Goal: Task Accomplishment & Management: Manage account settings

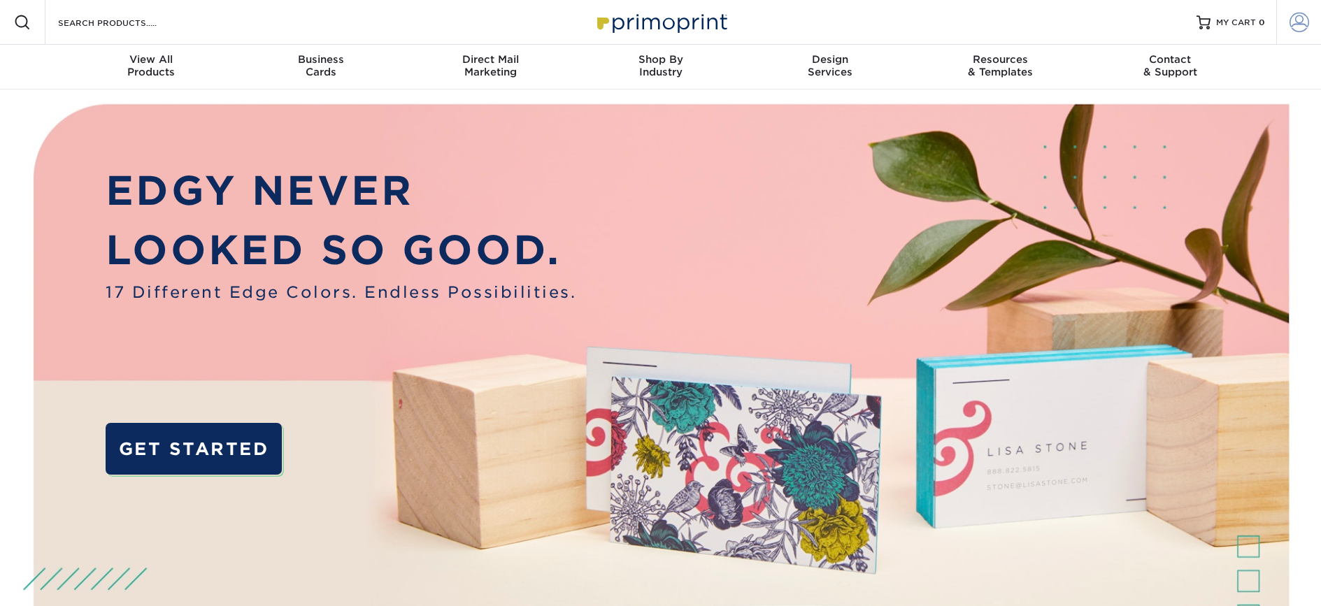
type input "[PERSON_NAME][EMAIL_ADDRESS][DOMAIN_NAME]"
click at [1289, 24] on span at bounding box center [1299, 23] width 20 height 20
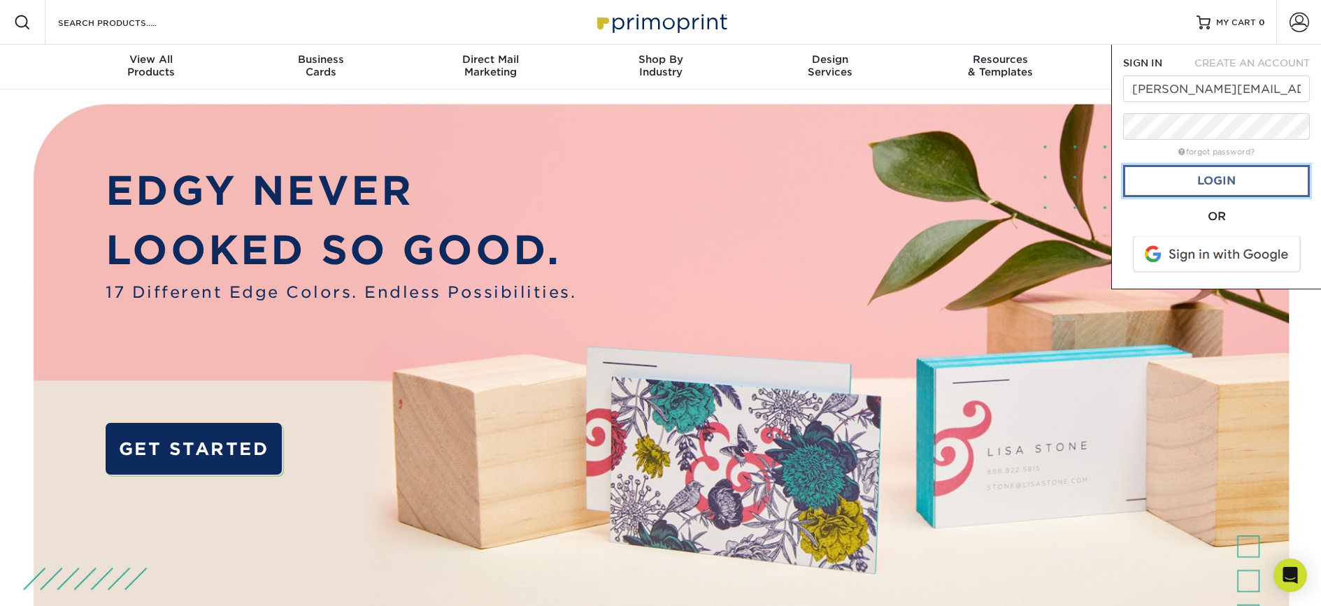
click at [1228, 177] on link "Login" at bounding box center [1216, 181] width 187 height 32
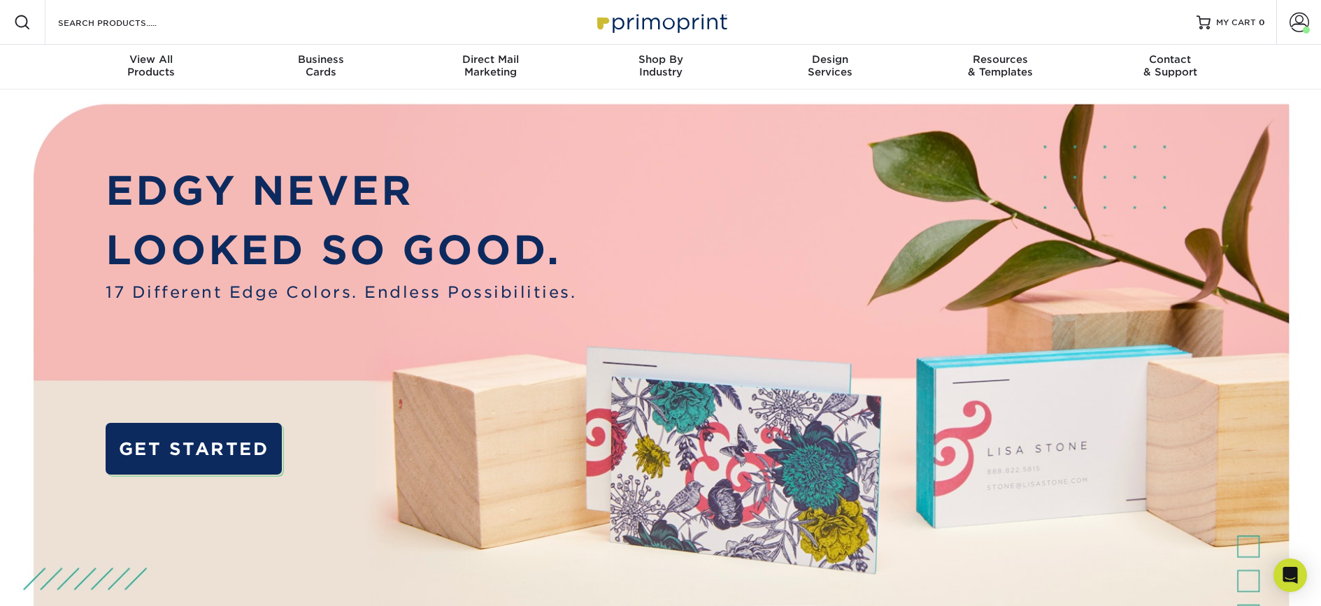
click at [18, 74] on nav "Resources Menu Search Products Account [PERSON_NAME] Client Account Dashboard A…" at bounding box center [660, 45] width 1321 height 90
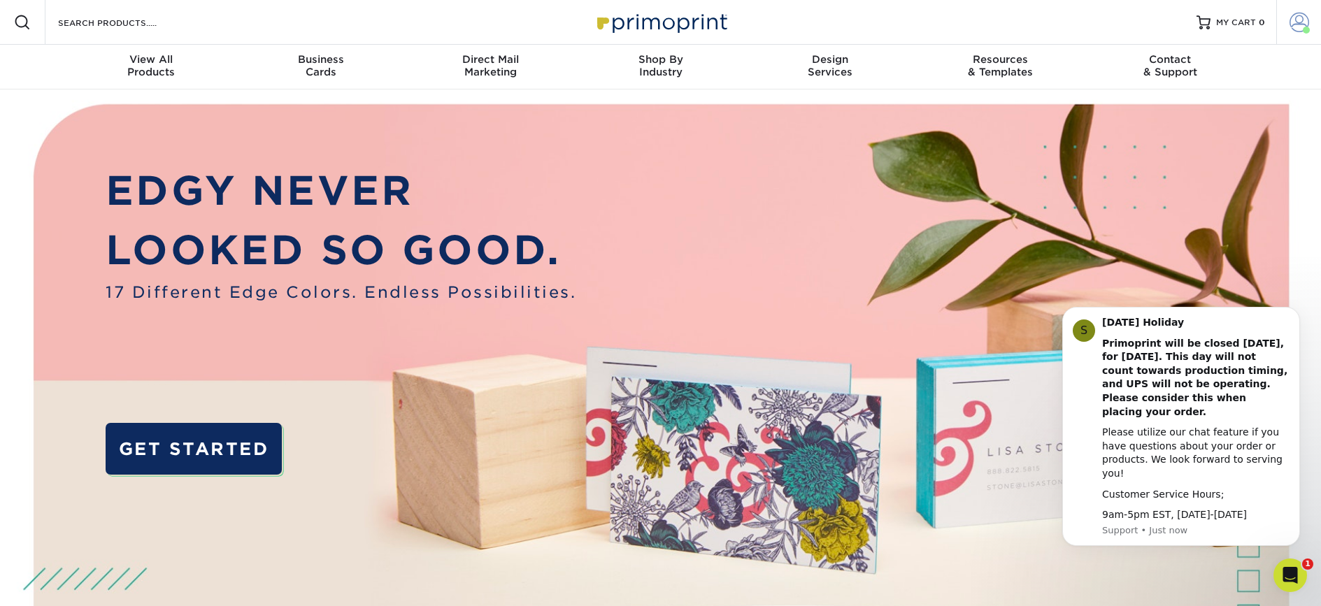
click at [1306, 24] on span at bounding box center [1299, 23] width 20 height 20
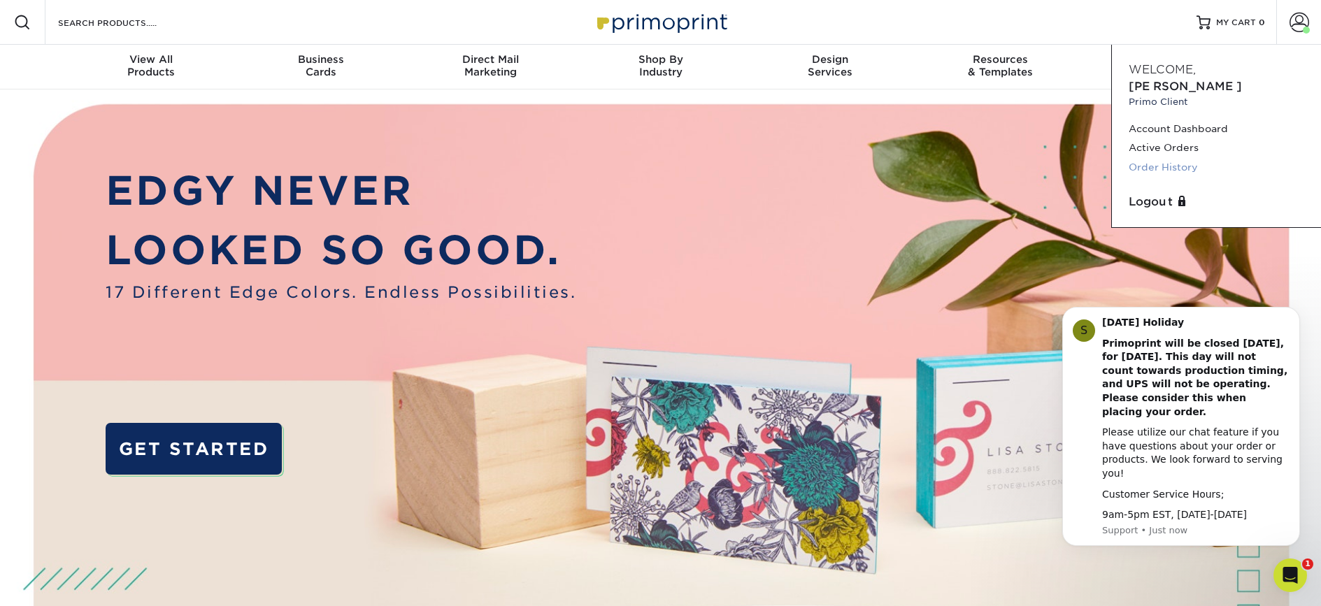
click at [1159, 158] on link "Order History" at bounding box center [1217, 167] width 176 height 19
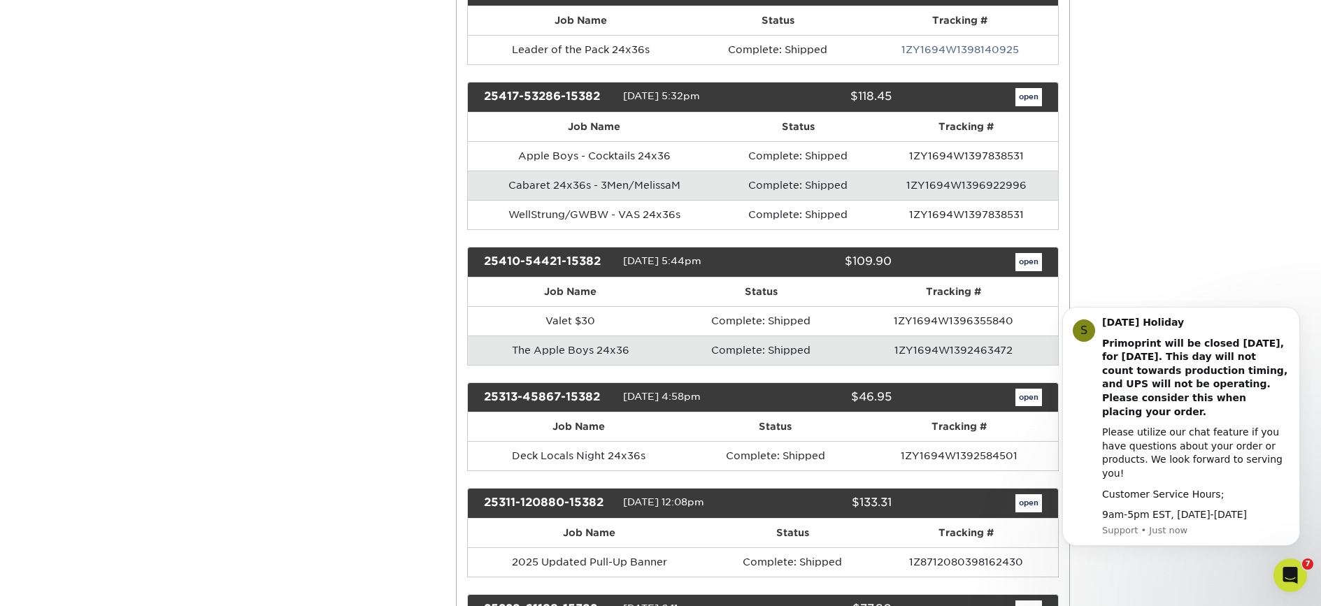
scroll to position [1026, 0]
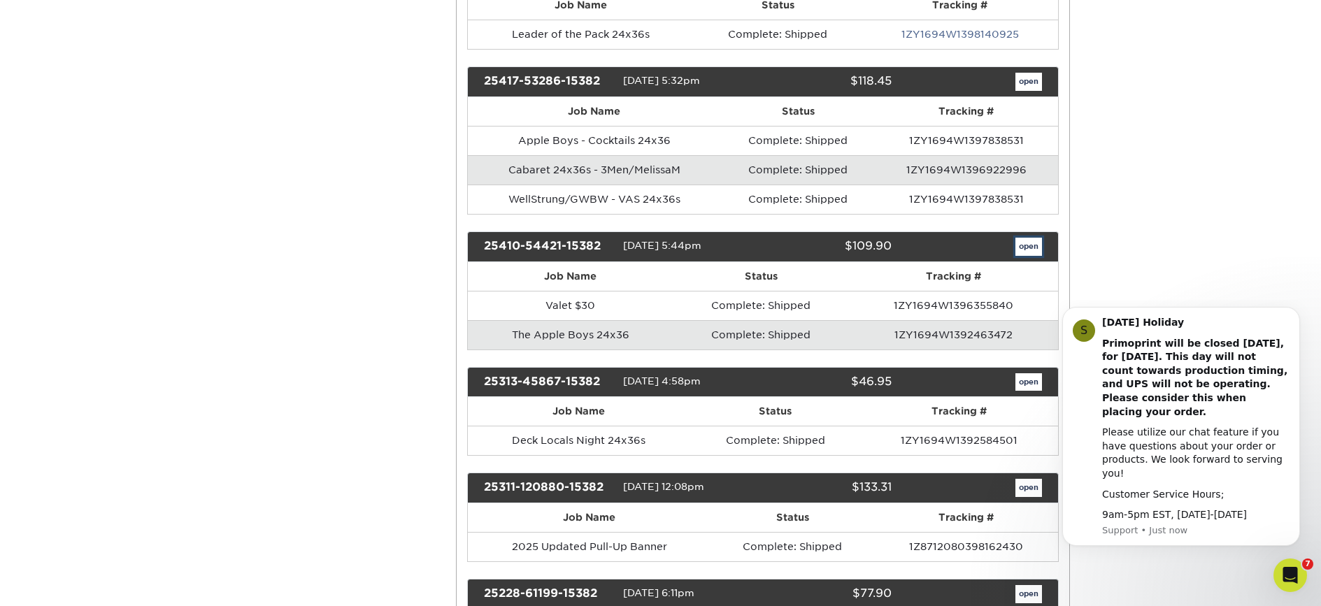
click at [1033, 249] on link "open" at bounding box center [1028, 247] width 27 height 18
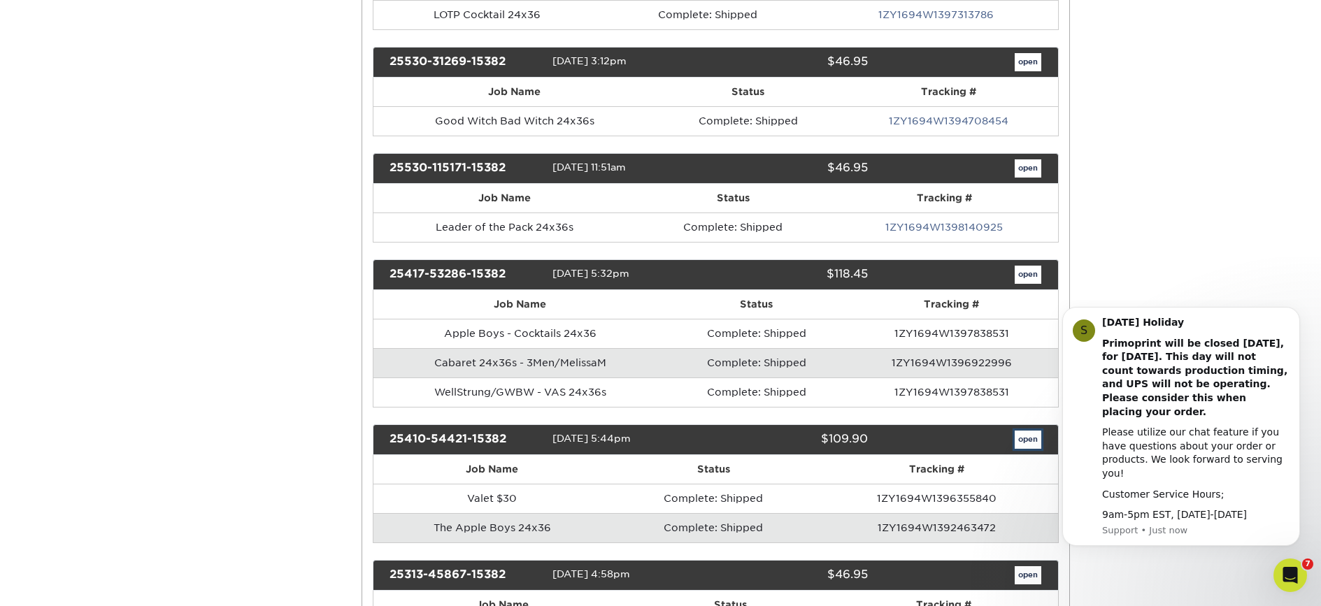
scroll to position [0, 0]
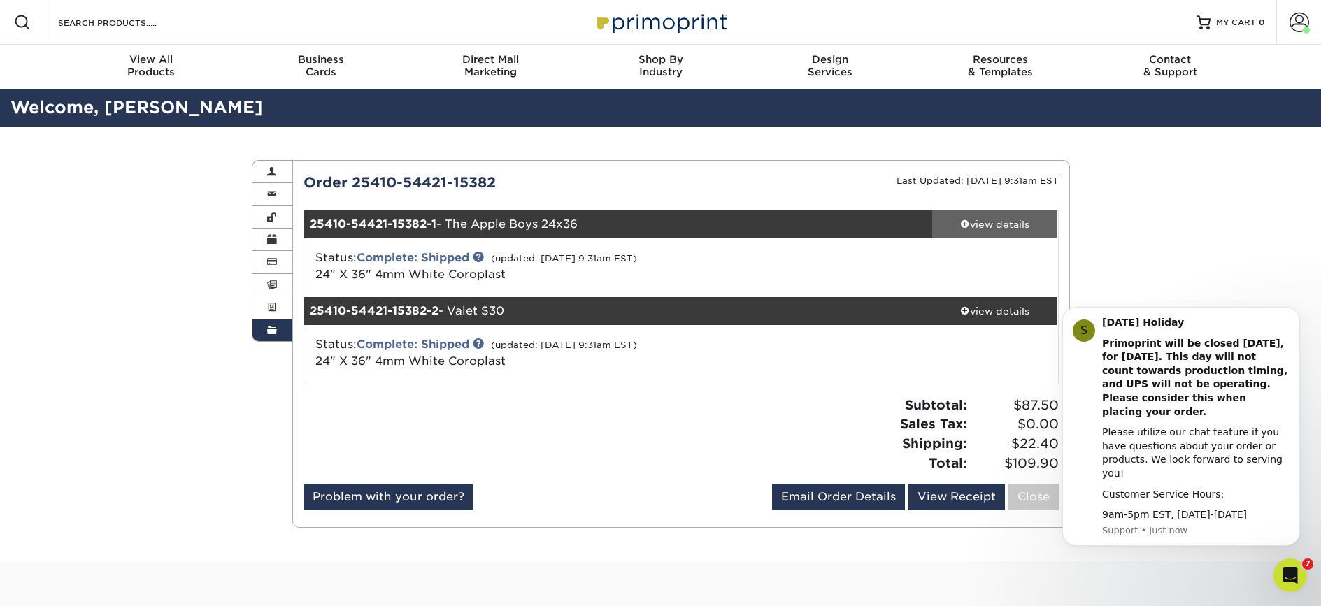
click at [1020, 220] on div "view details" at bounding box center [995, 224] width 126 height 14
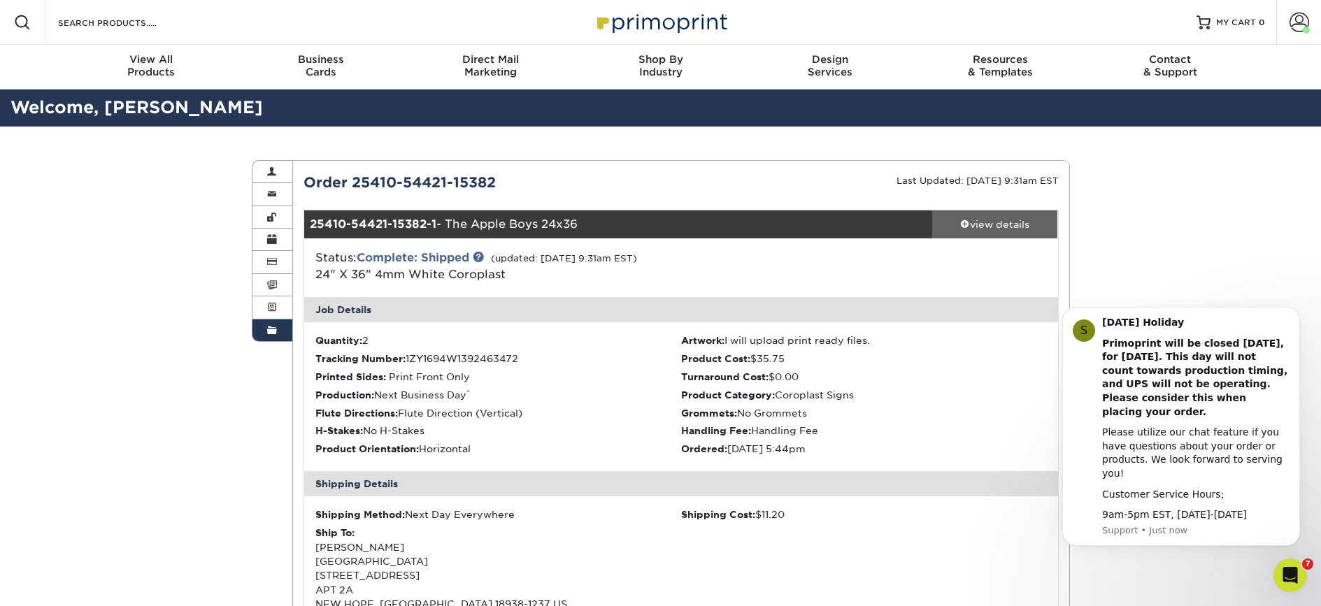
click at [1010, 229] on div "view details" at bounding box center [995, 224] width 126 height 14
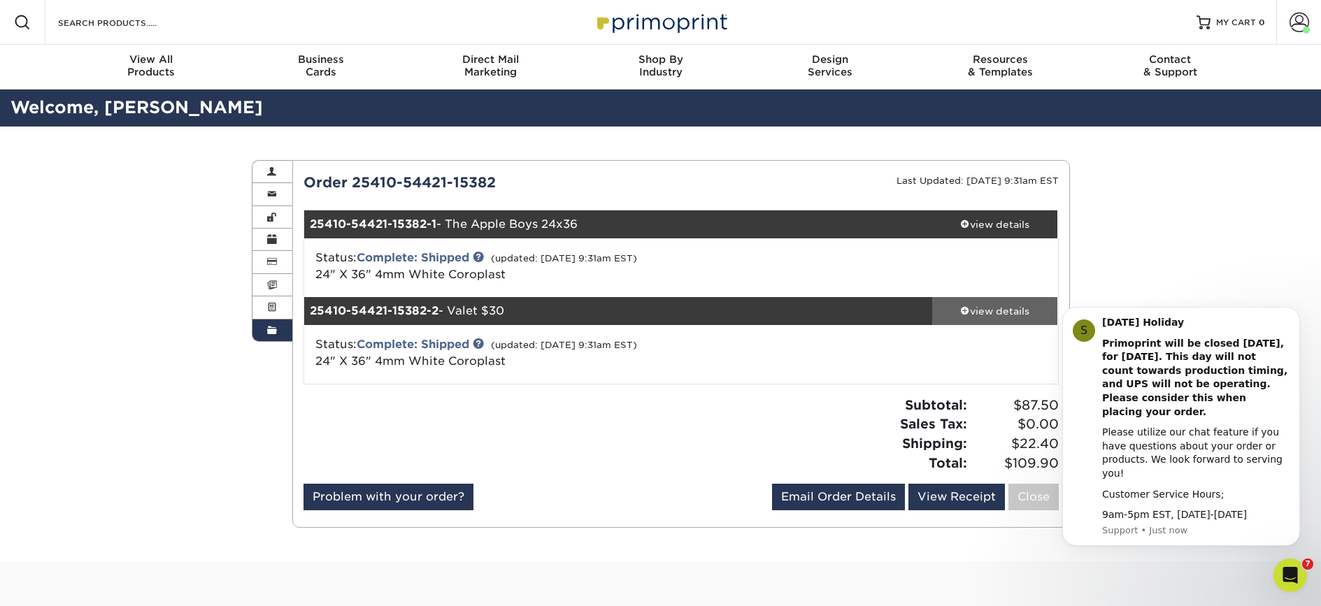
click at [987, 309] on div "view details" at bounding box center [995, 311] width 126 height 14
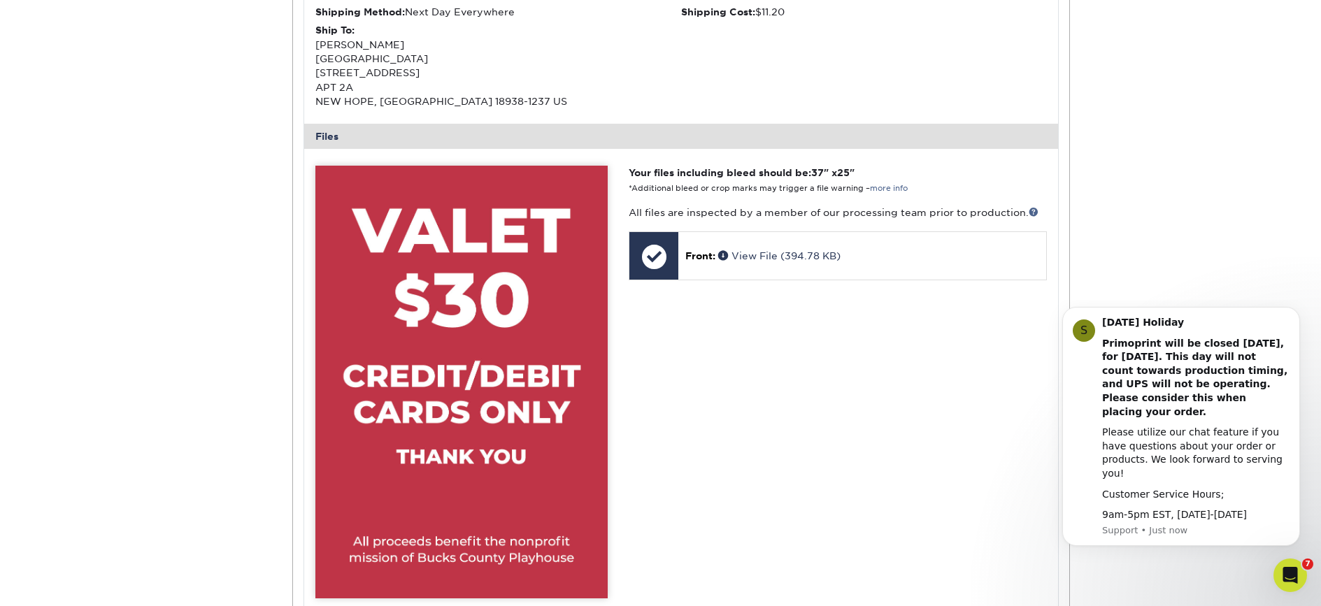
scroll to position [594, 0]
